Goal: Information Seeking & Learning: Learn about a topic

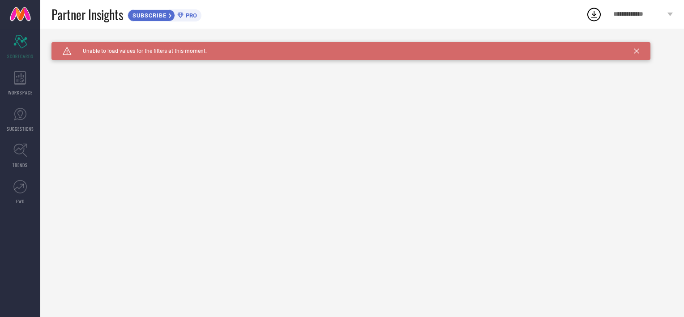
click at [634, 50] on icon at bounding box center [636, 50] width 5 height 5
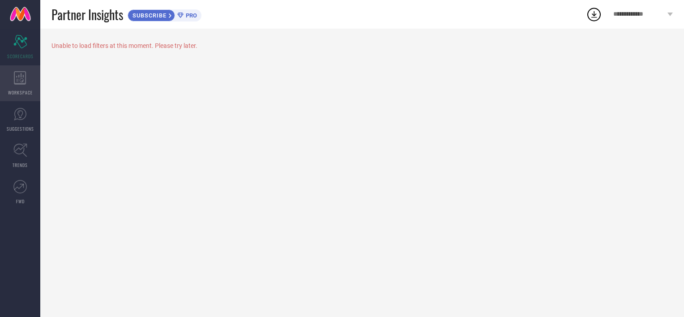
click at [26, 93] on span "WORKSPACE" at bounding box center [20, 92] width 25 height 7
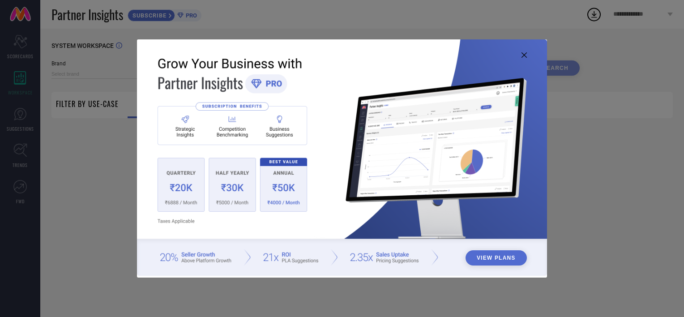
type input "1 STOP FASHION"
type input "All"
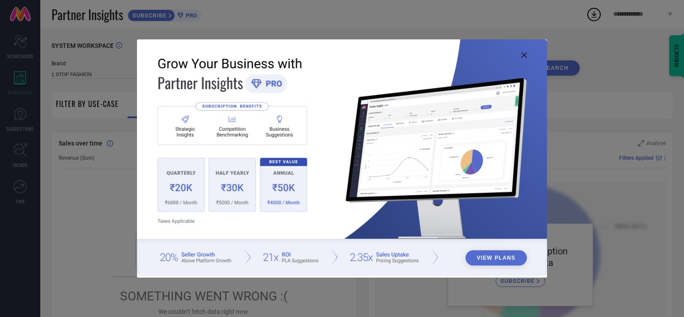
click at [25, 118] on div "View Plans" at bounding box center [342, 158] width 684 height 317
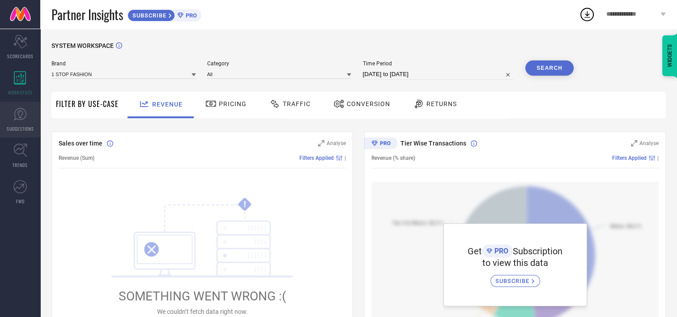
click at [17, 122] on link "SUGGESTIONS" at bounding box center [20, 120] width 40 height 36
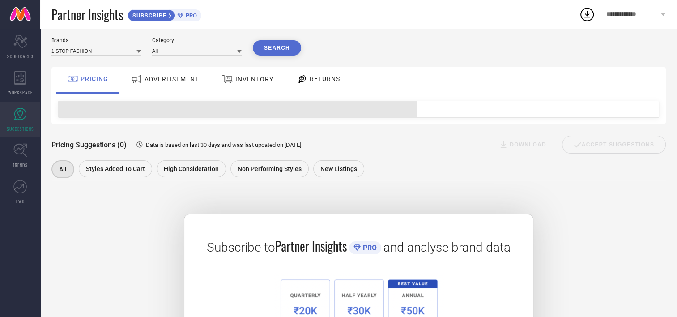
scroll to position [123, 0]
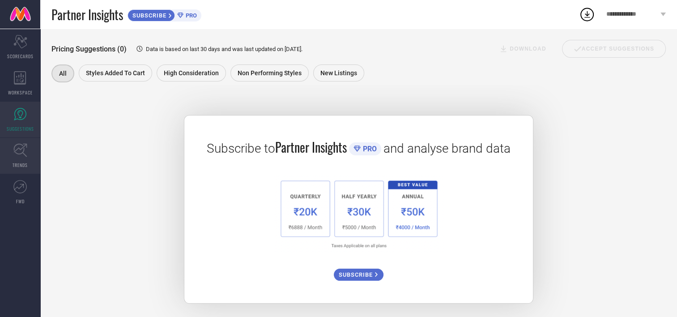
click at [24, 167] on span "TRENDS" at bounding box center [20, 165] width 15 height 7
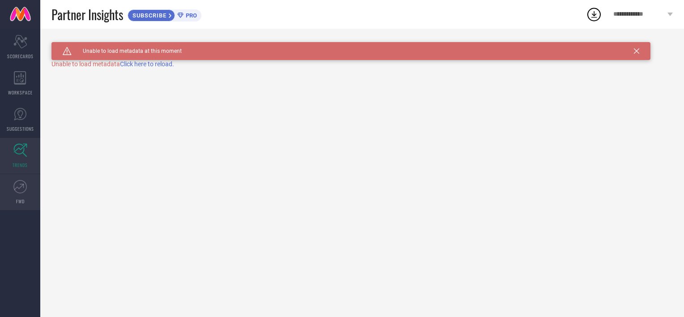
click at [11, 200] on link "FWD" at bounding box center [20, 192] width 40 height 36
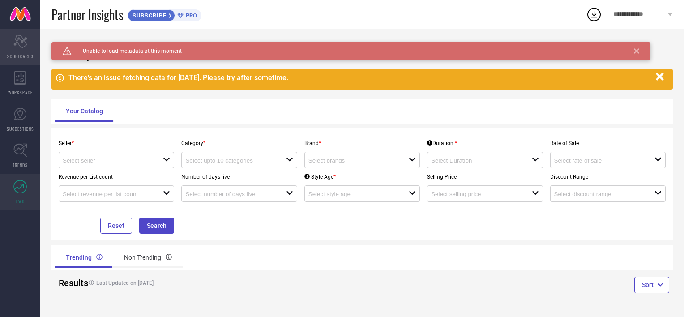
click at [15, 57] on span "SCORECARDS" at bounding box center [20, 56] width 26 height 7
